Goal: Navigation & Orientation: Understand site structure

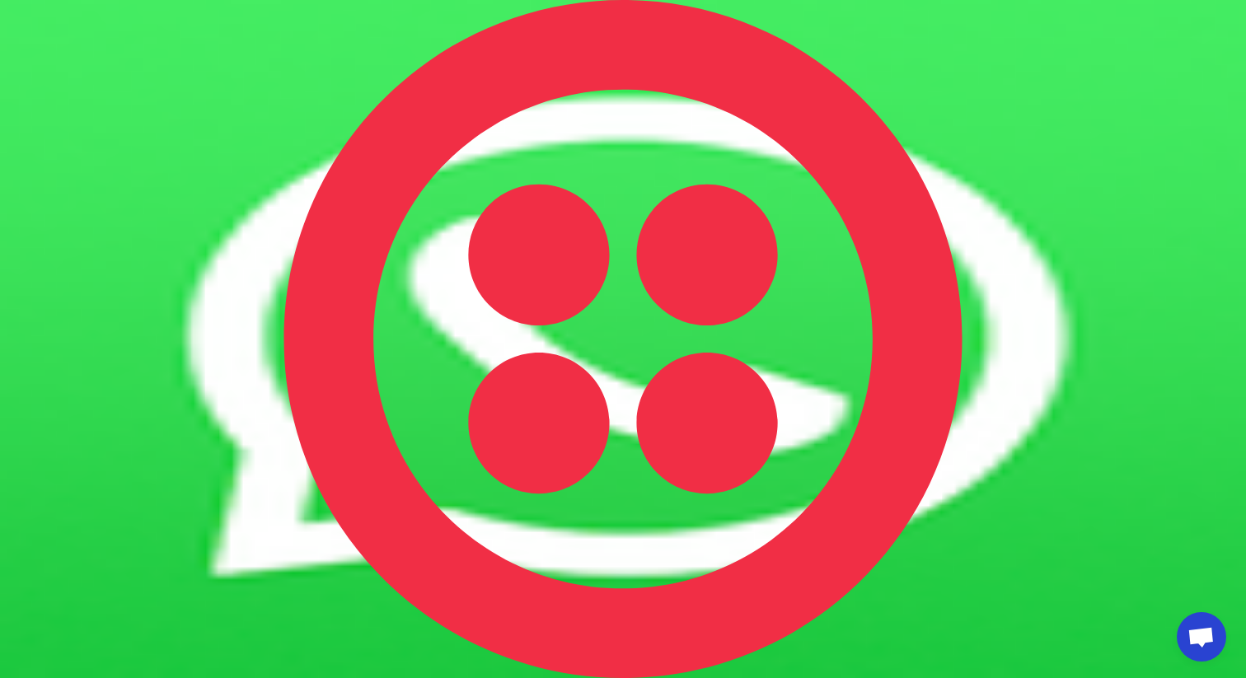
scroll to position [1, 0]
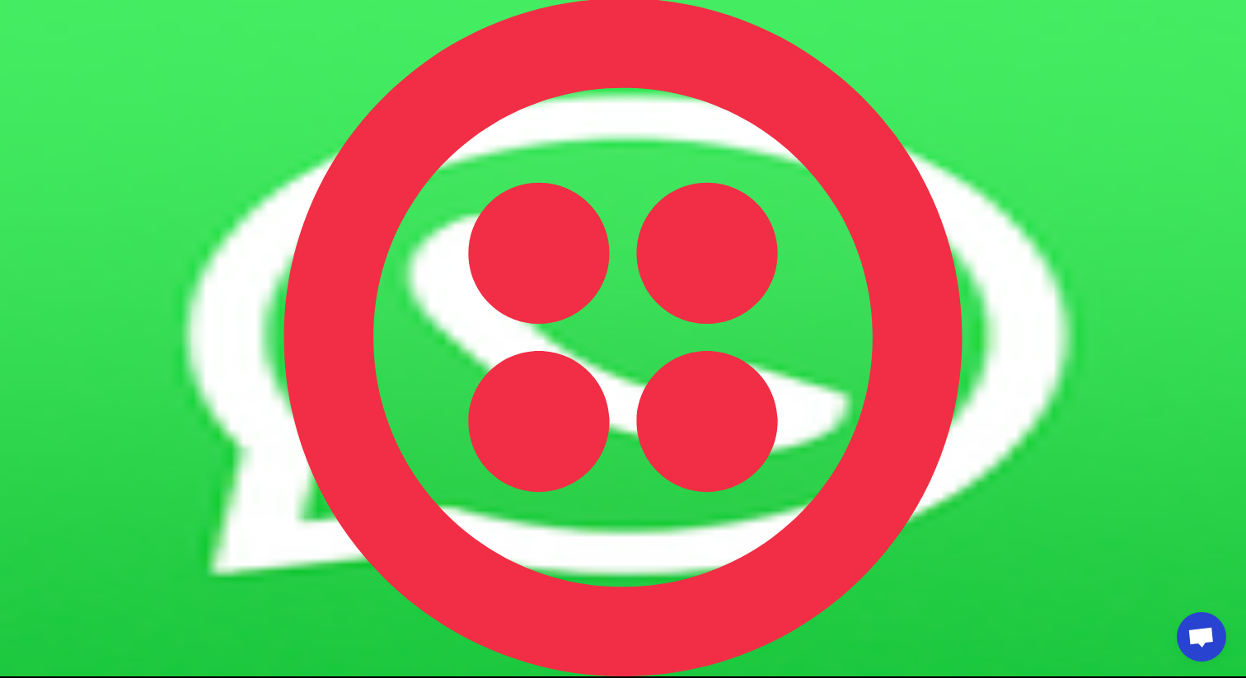
click at [109, 43] on link "Integration" at bounding box center [80, 50] width 58 height 14
